Goal: Navigation & Orientation: Find specific page/section

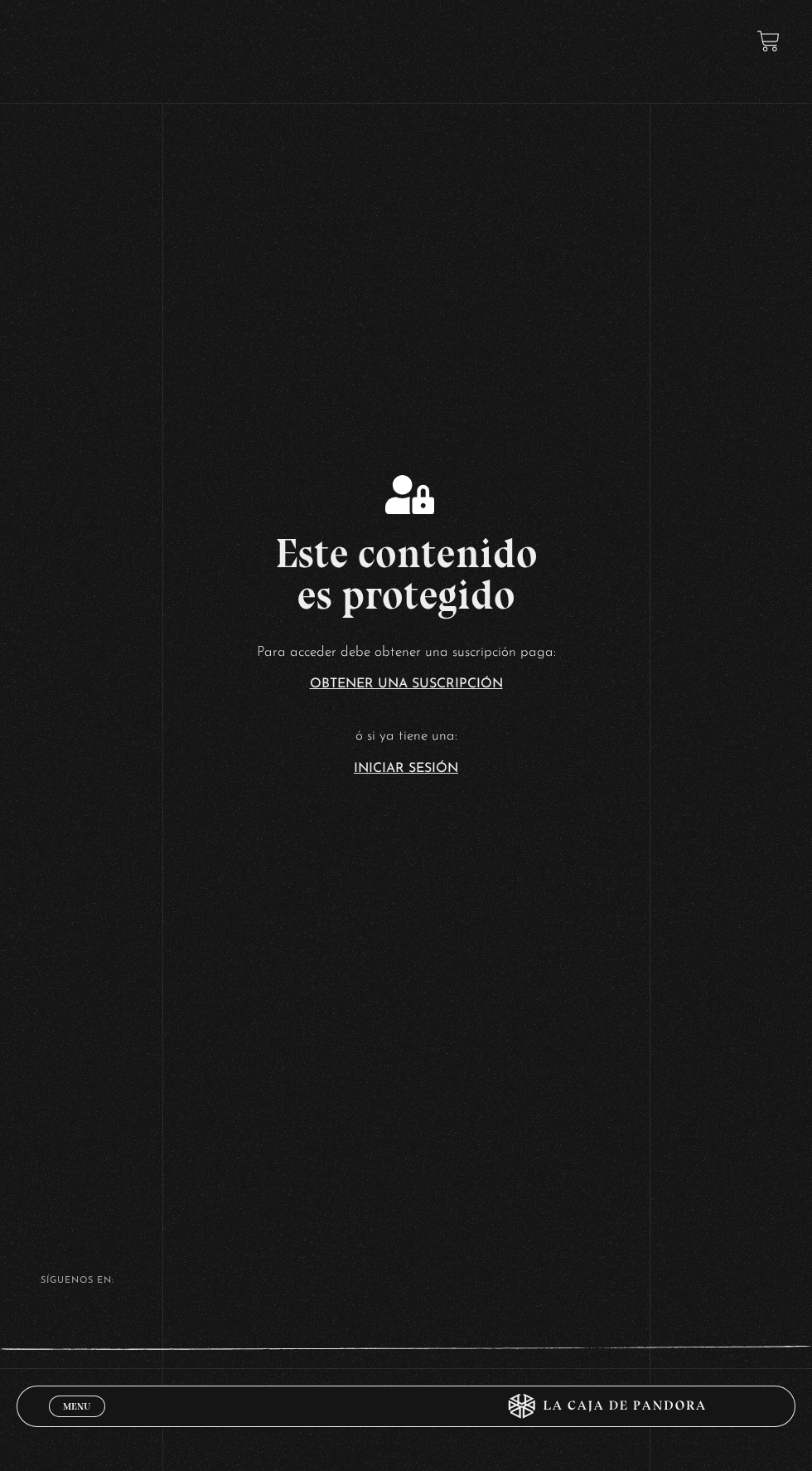
click at [437, 776] on link "Iniciar Sesión" at bounding box center [406, 768] width 104 height 13
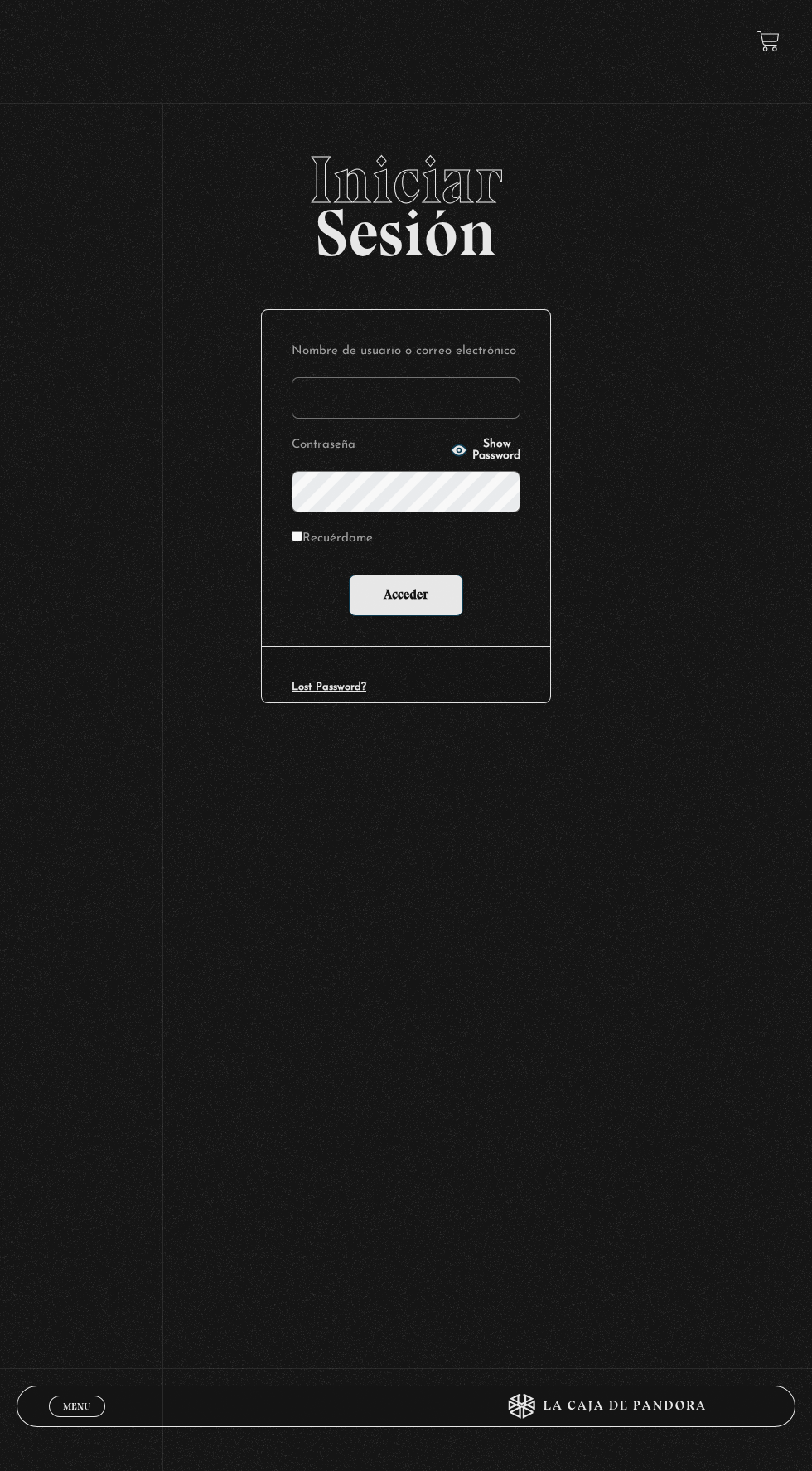
click at [460, 412] on input "Nombre de usuario o correo electrónico" at bounding box center [406, 398] width 229 height 41
type input "dianaduartemateron@gmail.com"
click at [349, 574] on input "Acceder" at bounding box center [406, 594] width 114 height 41
click at [428, 611] on input "Acceder" at bounding box center [406, 594] width 114 height 41
